Goal: Task Accomplishment & Management: Manage account settings

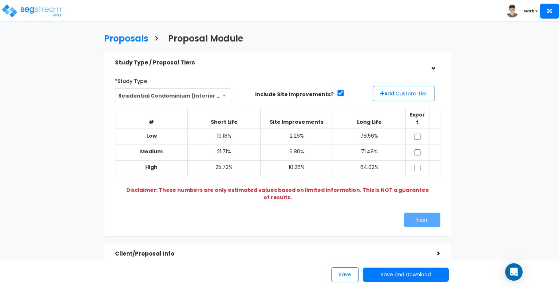
select select "109"
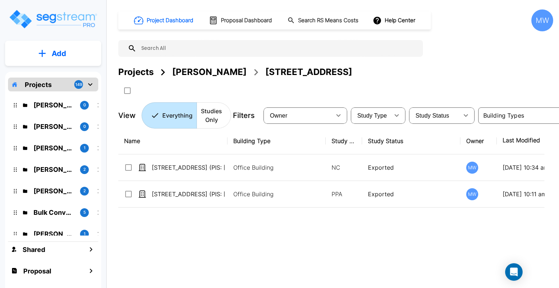
click at [90, 85] on icon "mailbox folders" at bounding box center [90, 84] width 4 height 3
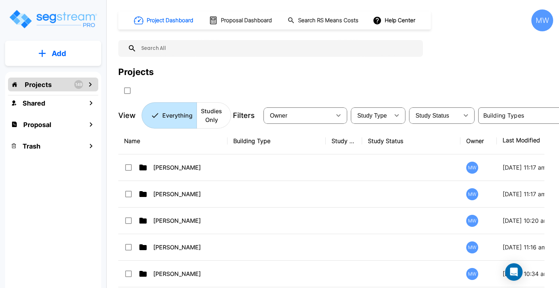
click at [90, 85] on icon "mailbox folders" at bounding box center [90, 84] width 3 height 4
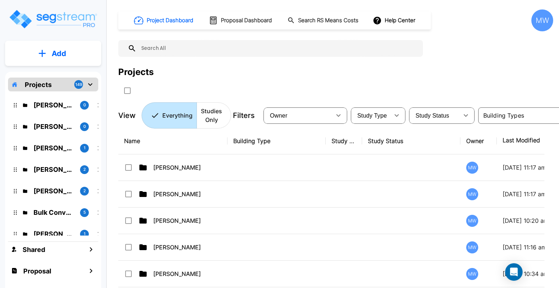
click at [543, 27] on div "MW" at bounding box center [542, 20] width 22 height 22
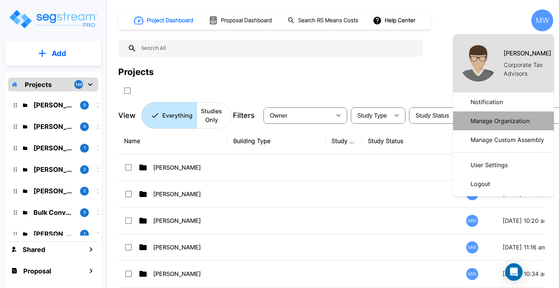
click at [490, 124] on p "Manage Organization" at bounding box center [499, 120] width 65 height 15
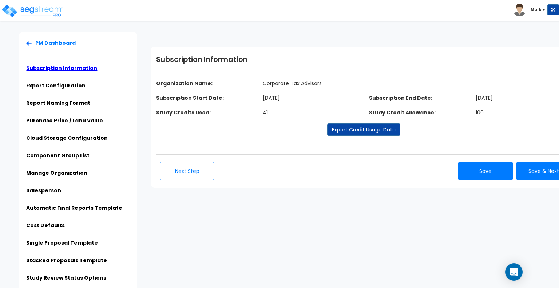
click at [68, 79] on ul "PM Dashboard Subscription Information Export Configuration Report Naming Format…" at bounding box center [78, 162] width 104 height 247
click at [64, 89] on li "Export Configuration" at bounding box center [78, 88] width 104 height 12
click at [61, 85] on link "Export Configuration" at bounding box center [55, 85] width 59 height 7
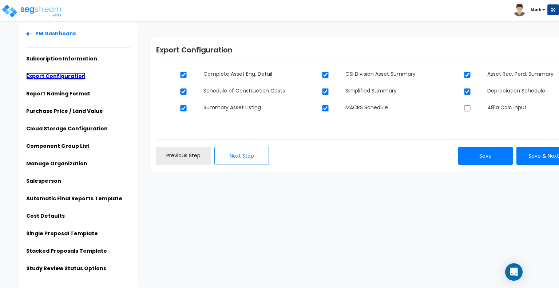
scroll to position [11, 0]
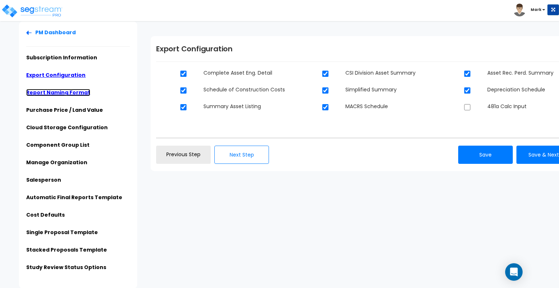
click at [62, 93] on link "Report Naming Format" at bounding box center [58, 92] width 64 height 7
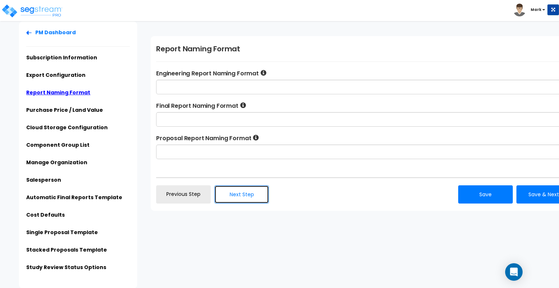
click at [248, 186] on button "Next Step" at bounding box center [241, 194] width 55 height 18
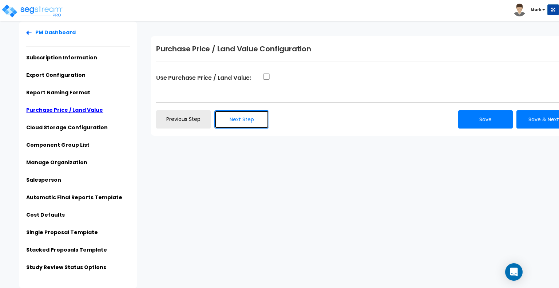
click at [244, 120] on button "Next Step" at bounding box center [241, 119] width 55 height 18
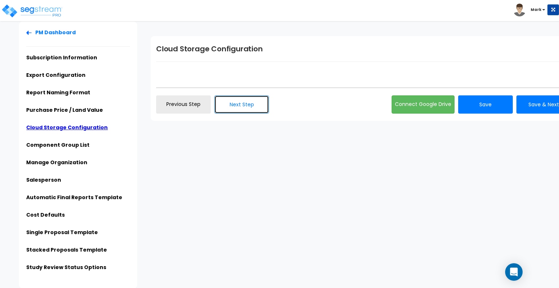
click at [241, 105] on button "Next Step" at bounding box center [241, 104] width 55 height 18
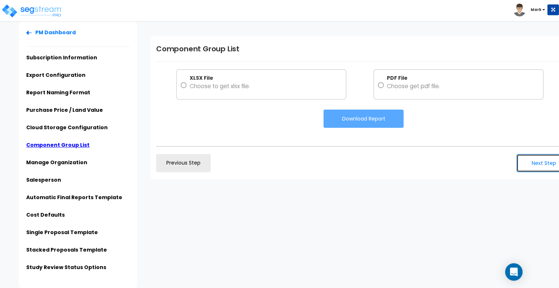
click at [545, 163] on button "Next Step" at bounding box center [543, 163] width 55 height 18
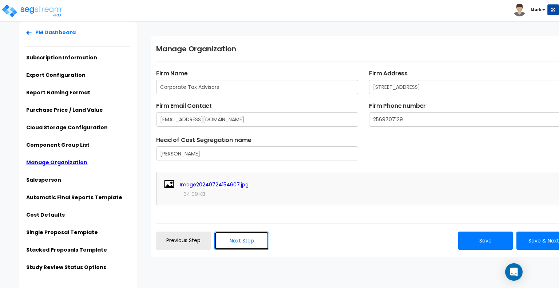
click at [243, 242] on button "Next Step" at bounding box center [241, 240] width 55 height 18
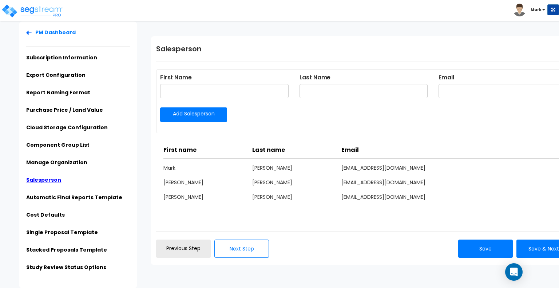
click at [71, 192] on ul "PM Dashboard Subscription Information Export Configuration Report Naming Format…" at bounding box center [78, 152] width 104 height 247
click at [67, 194] on link "Automatic Final Reports Template" at bounding box center [74, 197] width 96 height 7
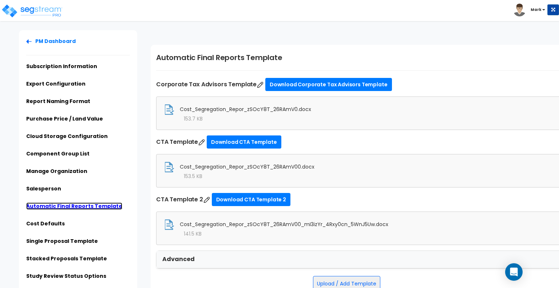
scroll to position [0, 0]
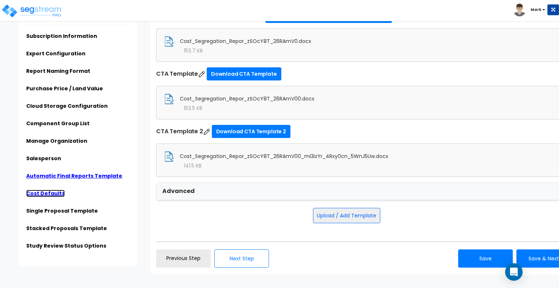
click at [49, 194] on link "Cost Defaults" at bounding box center [45, 193] width 39 height 7
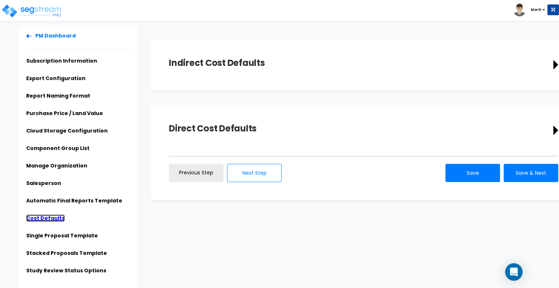
scroll to position [11, 0]
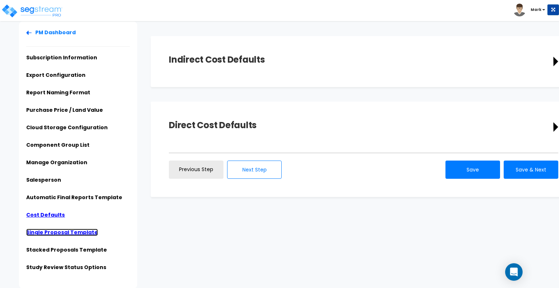
click at [58, 231] on link "Single Proposal Template" at bounding box center [62, 231] width 72 height 7
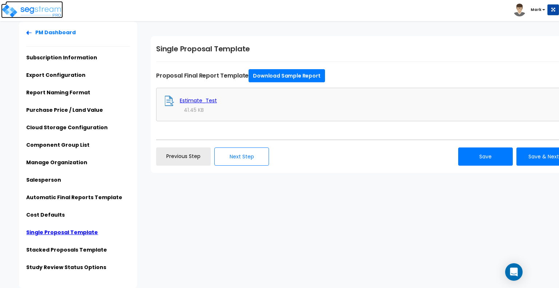
click at [21, 9] on img at bounding box center [32, 11] width 62 height 15
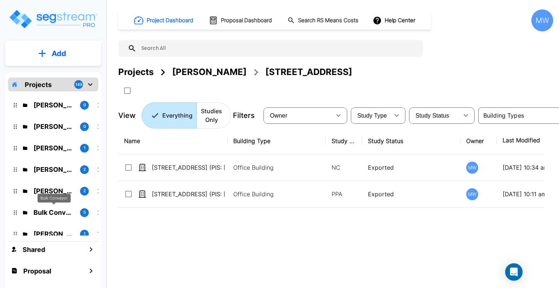
click at [57, 213] on p "Bulk Conveyor" at bounding box center [53, 212] width 41 height 10
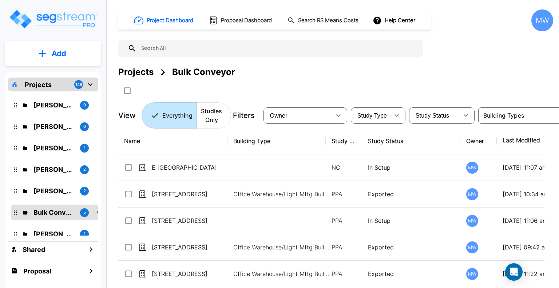
click at [545, 17] on div "MW" at bounding box center [542, 20] width 22 height 22
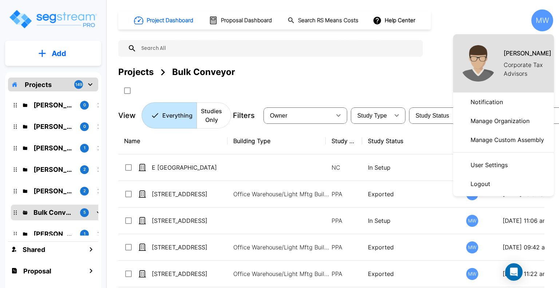
click at [405, 79] on div at bounding box center [279, 144] width 559 height 288
